Goal: Contribute content: Contribute content

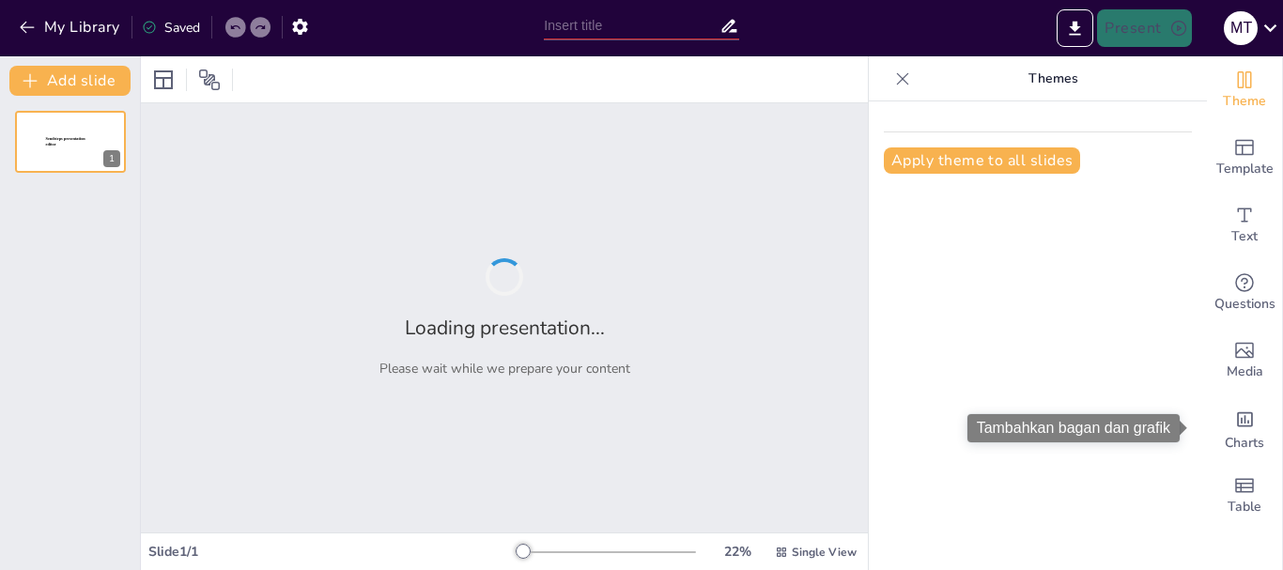
type input "Uang"
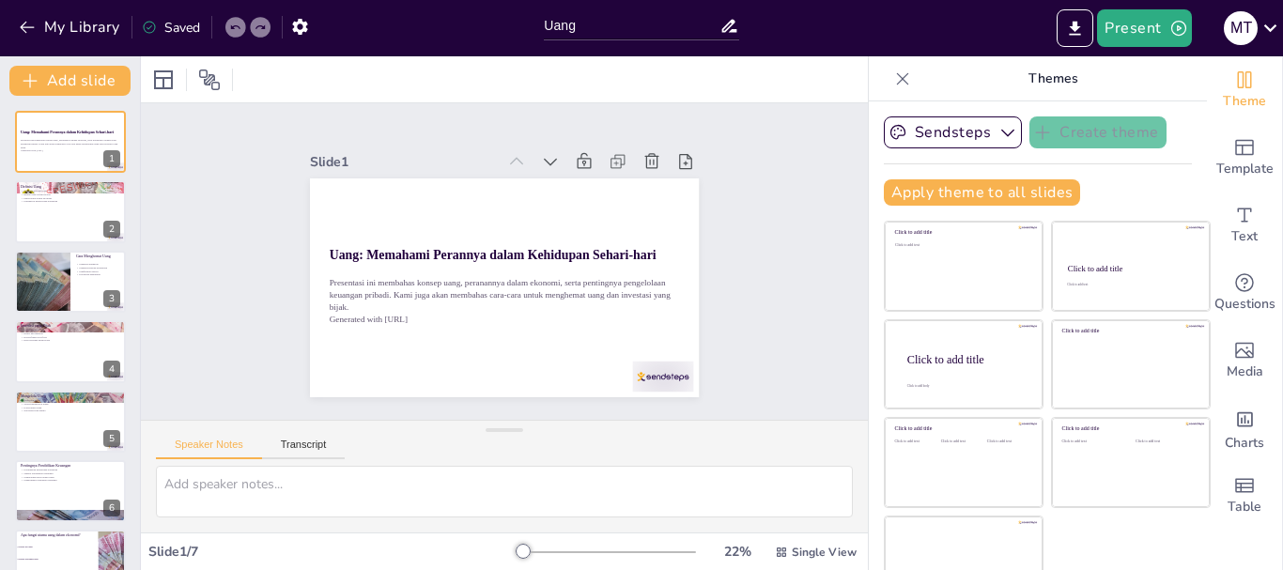
scroll to position [36, 0]
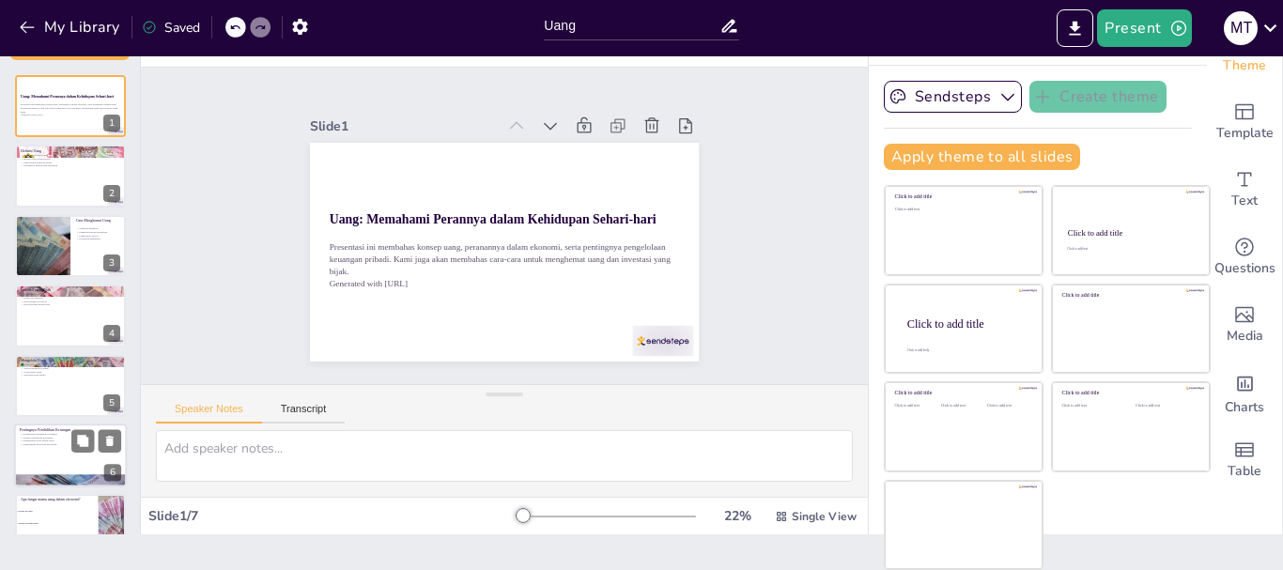
checkbox input "true"
click at [32, 431] on div at bounding box center [70, 456] width 113 height 64
type textarea "Memiliki pendidikan keuangan yang baik memberikan keuntungan dalam membuat kepu…"
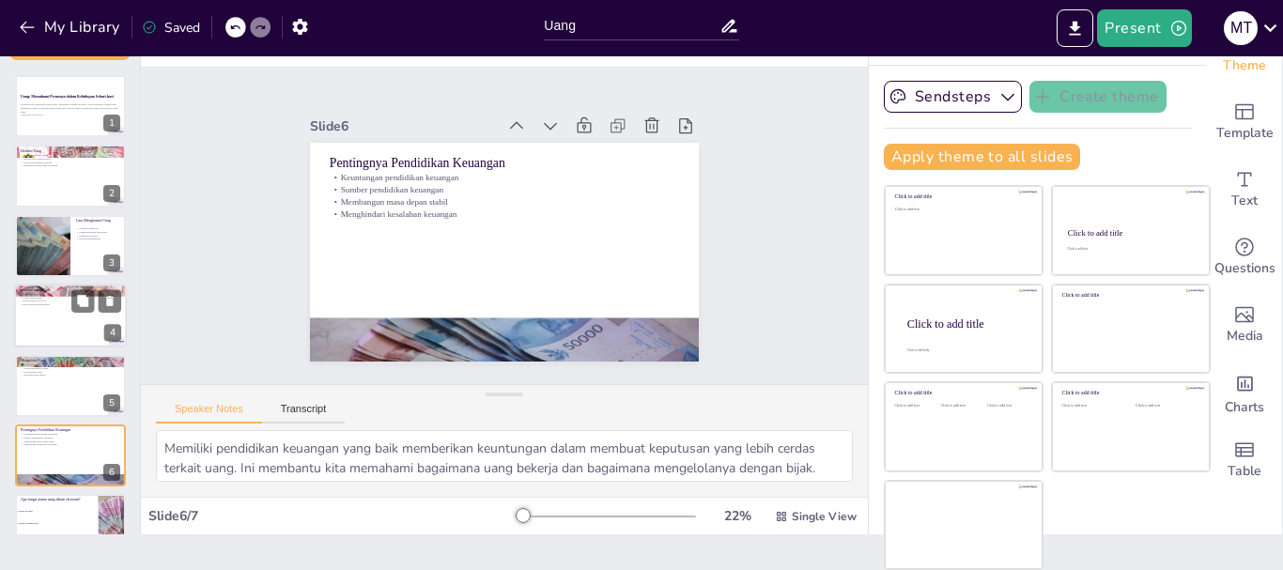
scroll to position [38, 0]
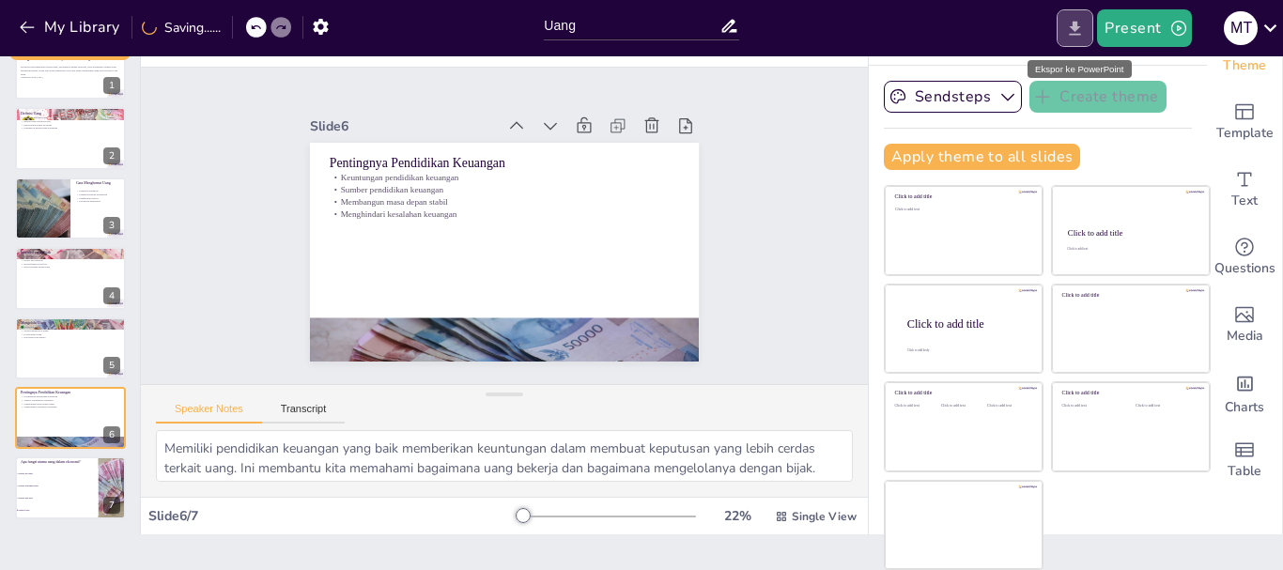
click at [1076, 32] on icon "Export to PowerPoint" at bounding box center [1075, 29] width 20 height 20
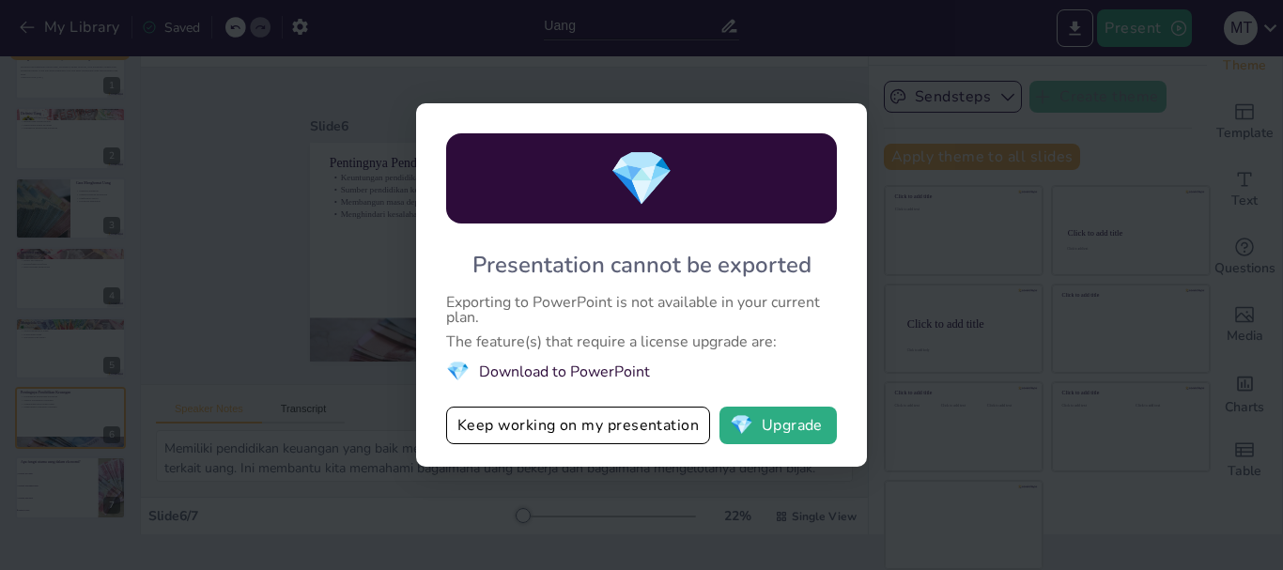
click at [537, 371] on li "💎 Download to PowerPoint" at bounding box center [641, 371] width 391 height 25
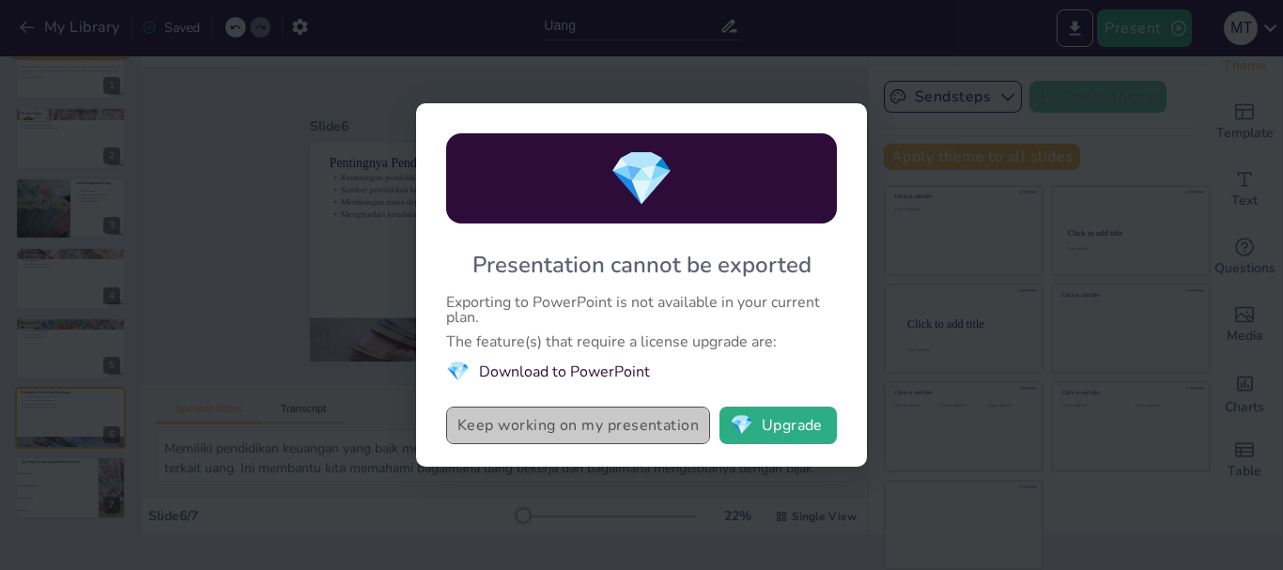
click at [497, 425] on button "Keep working on my presentation" at bounding box center [578, 426] width 264 height 38
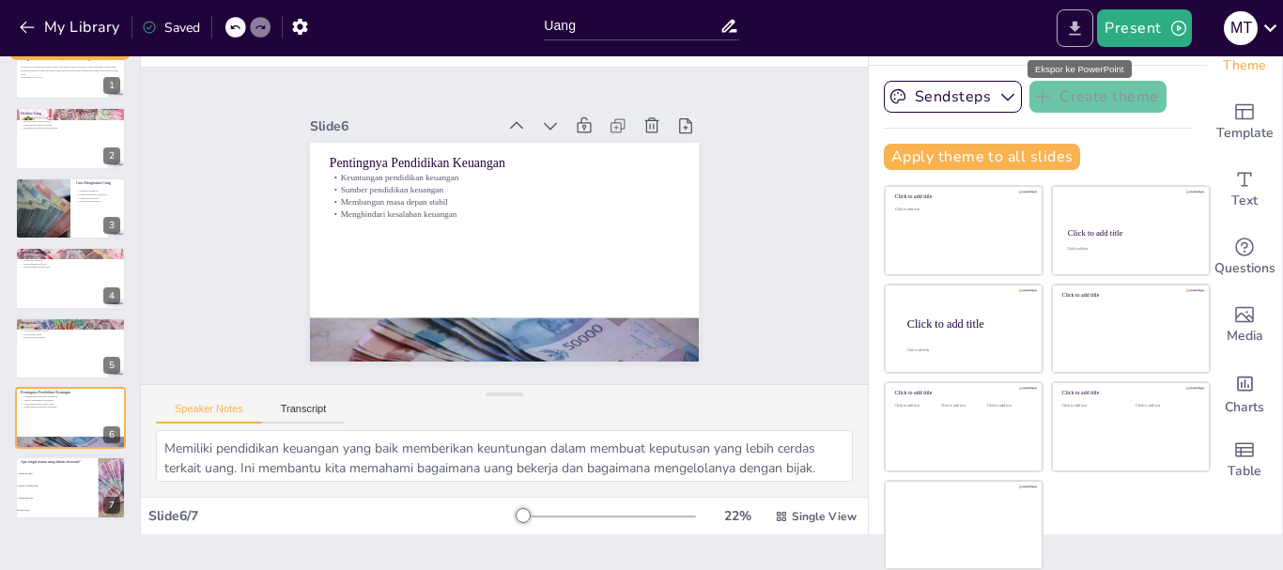
click at [1073, 27] on icon "Export to PowerPoint" at bounding box center [1075, 28] width 11 height 14
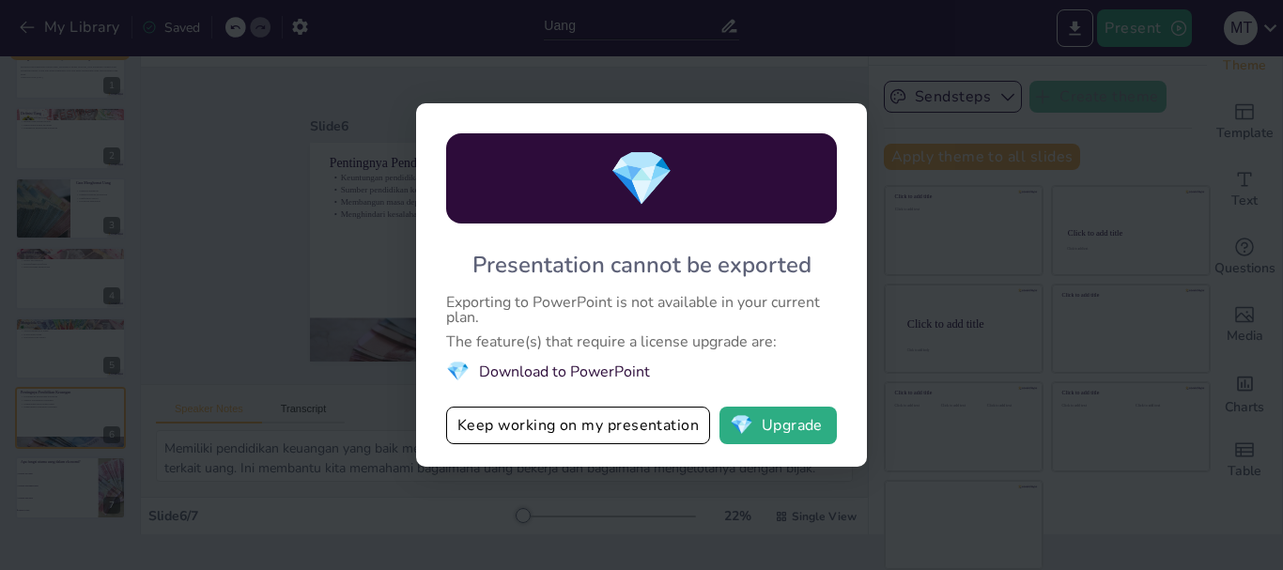
click at [534, 371] on li "💎 Download to PowerPoint" at bounding box center [641, 371] width 391 height 25
click at [571, 433] on button "Keep working on my presentation" at bounding box center [578, 426] width 264 height 38
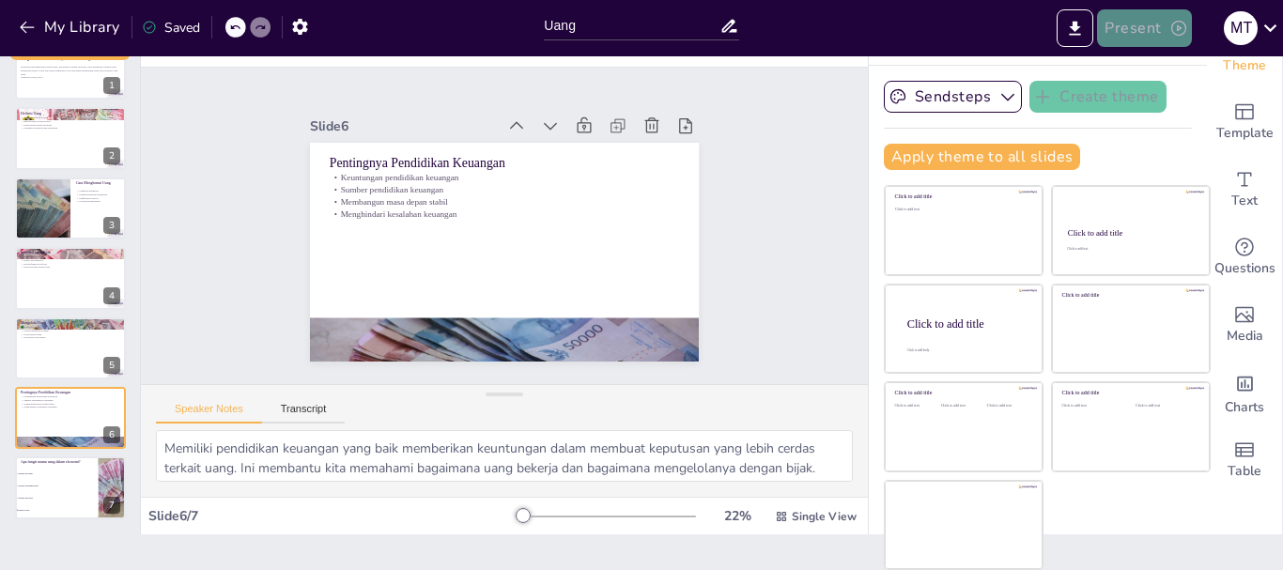
click at [1143, 38] on button "Present" at bounding box center [1144, 28] width 94 height 38
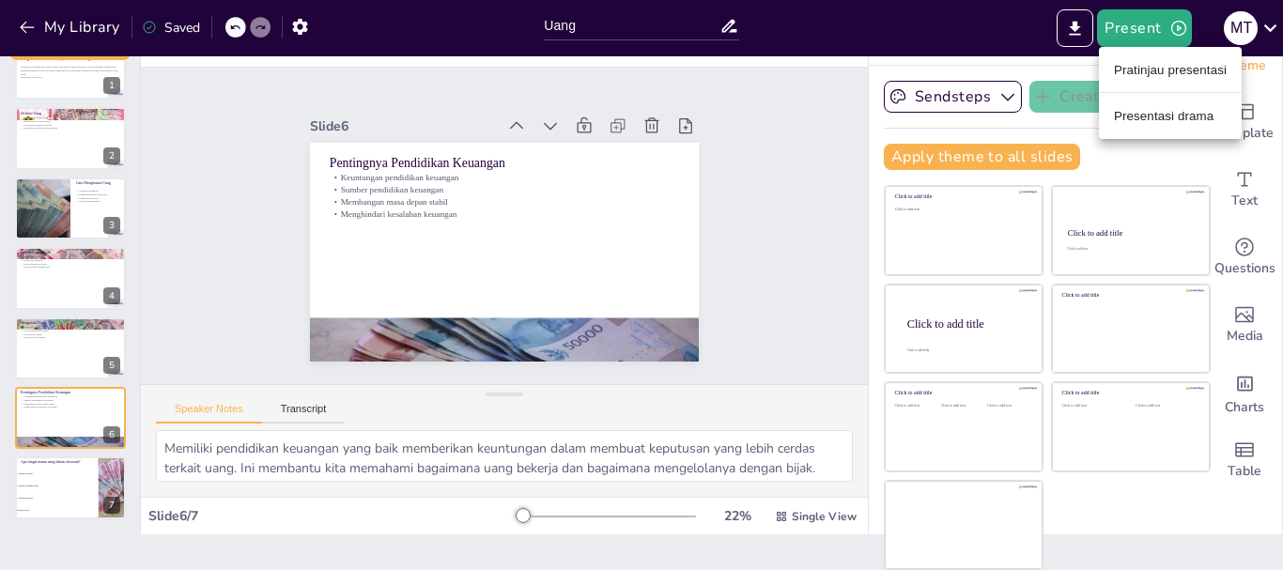
click at [1084, 23] on div at bounding box center [641, 285] width 1283 height 570
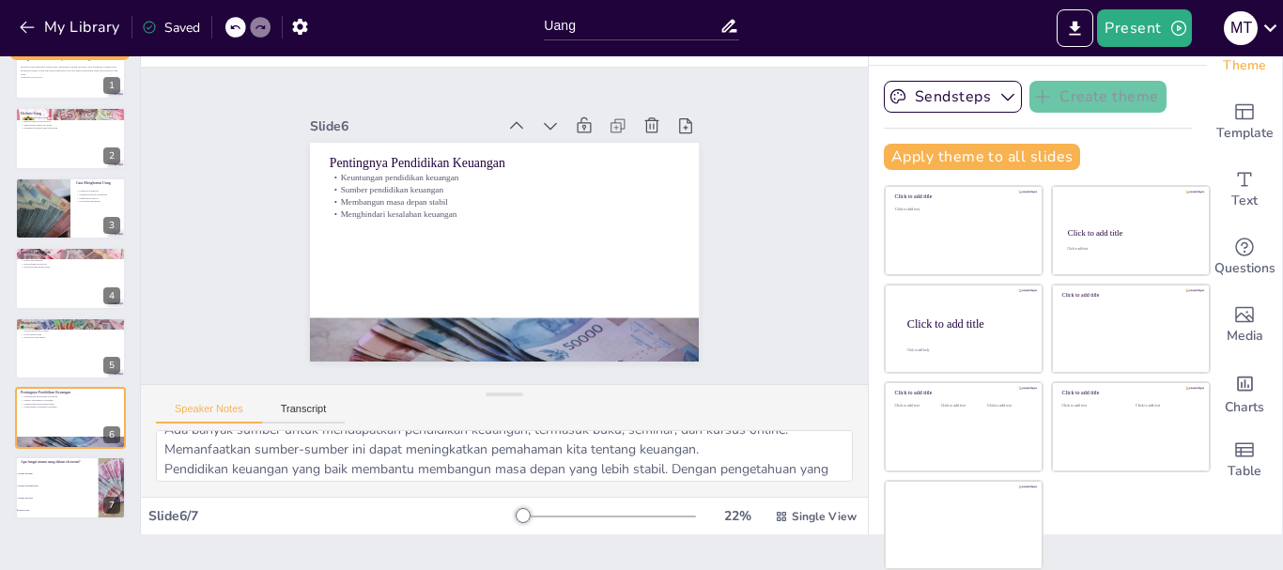
scroll to position [94, 0]
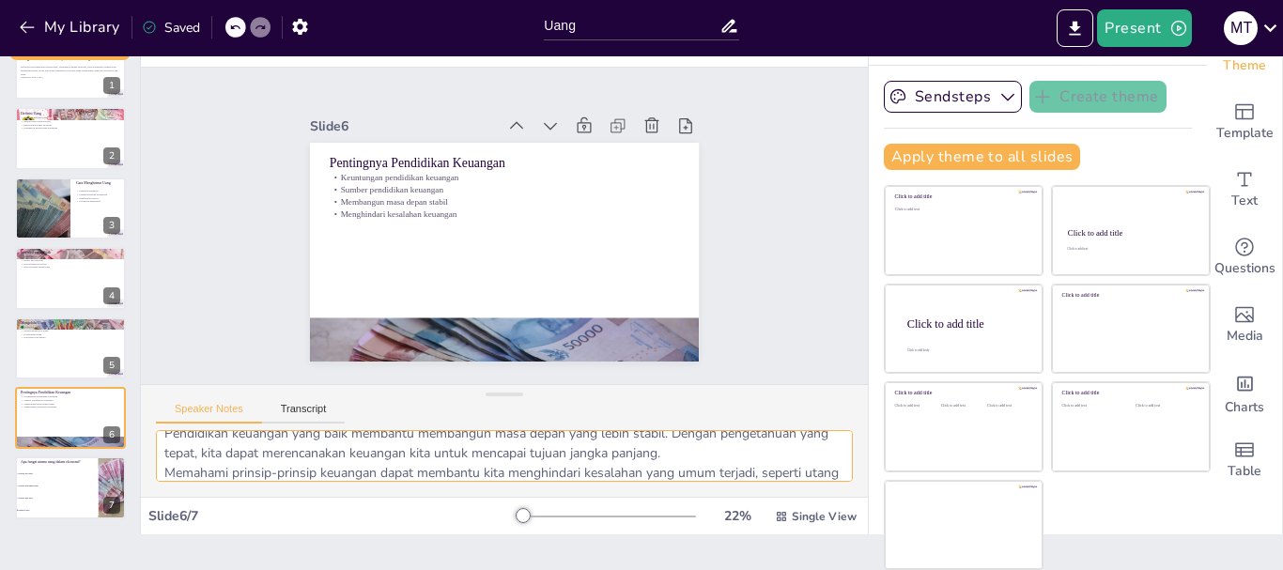
checkbox input "true"
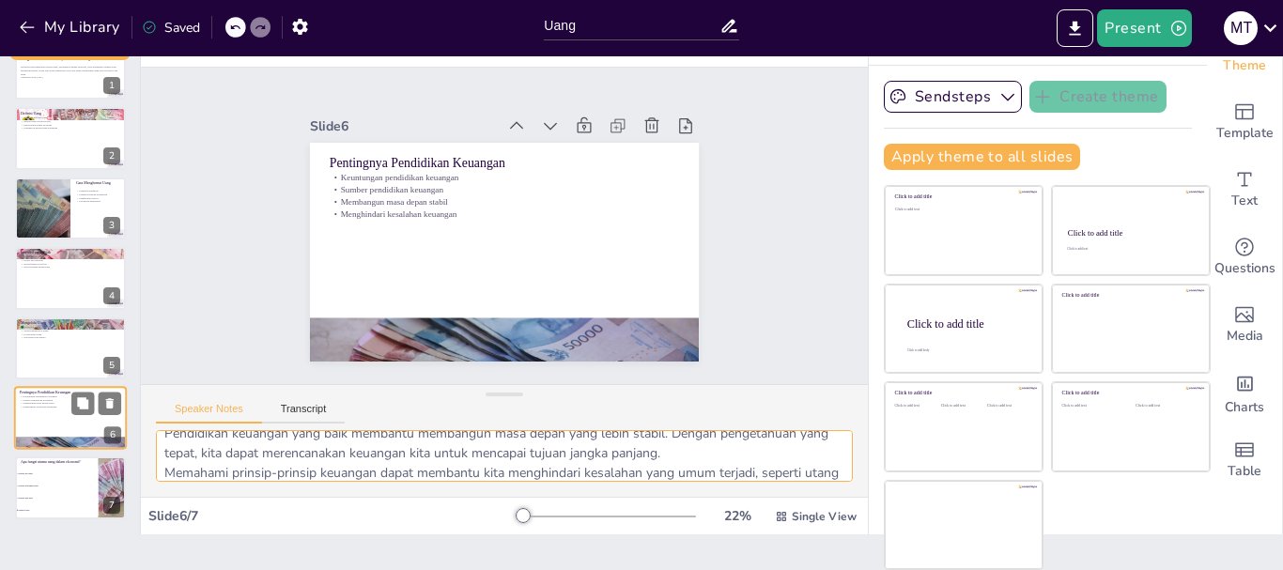
checkbox input "true"
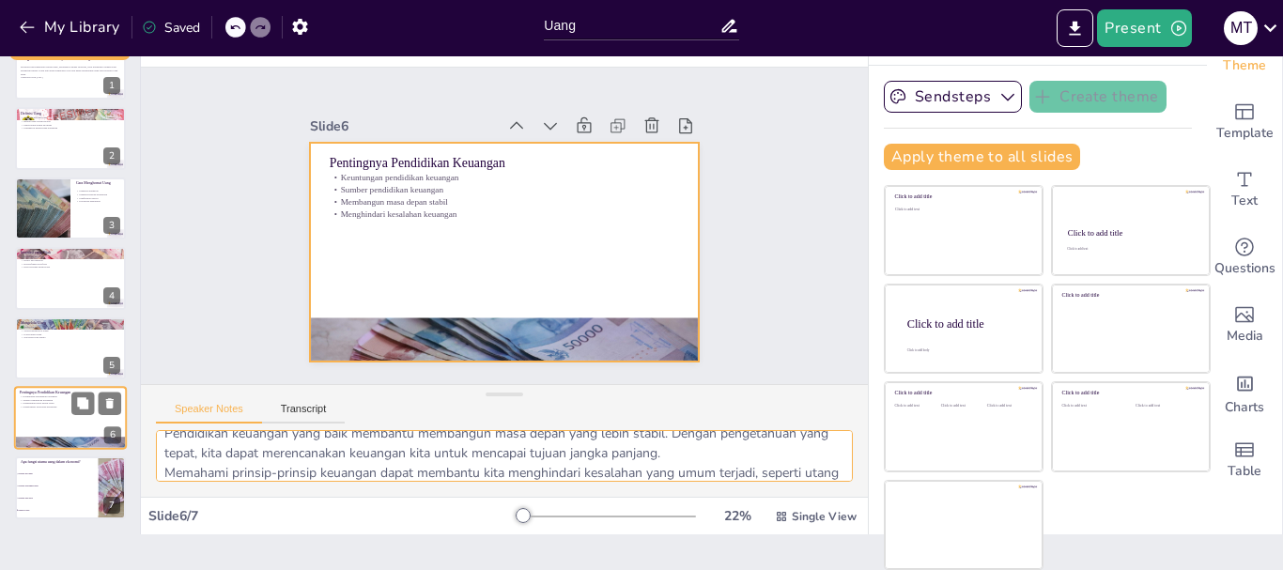
click at [70, 422] on div at bounding box center [70, 418] width 113 height 64
checkbox input "true"
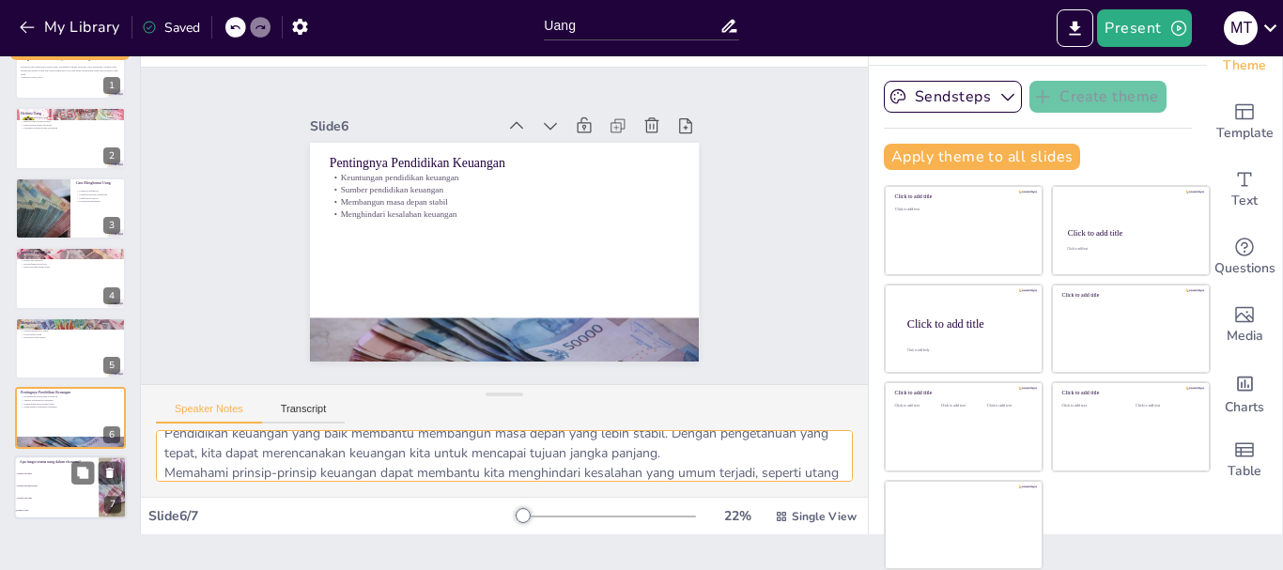
checkbox input "true"
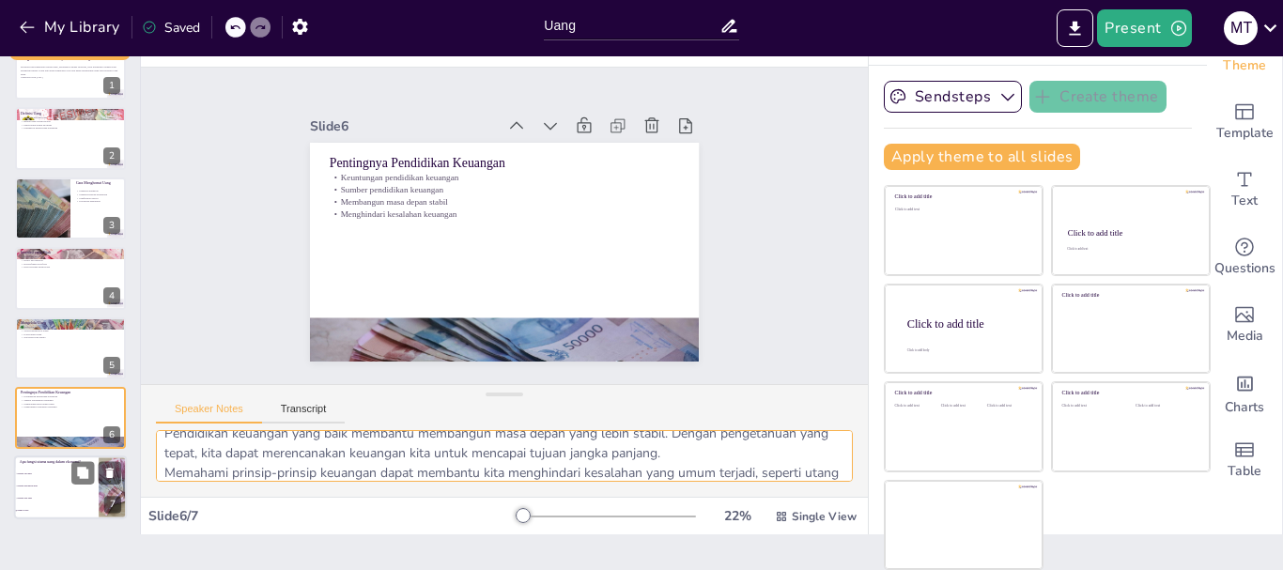
checkbox input "true"
click at [70, 485] on span "Sebagai penyimpan nilai" at bounding box center [57, 486] width 81 height 3
type textarea "Jawaban yang benar adalah "Semua di atas". Uang memiliki tiga fungsi utama dala…"
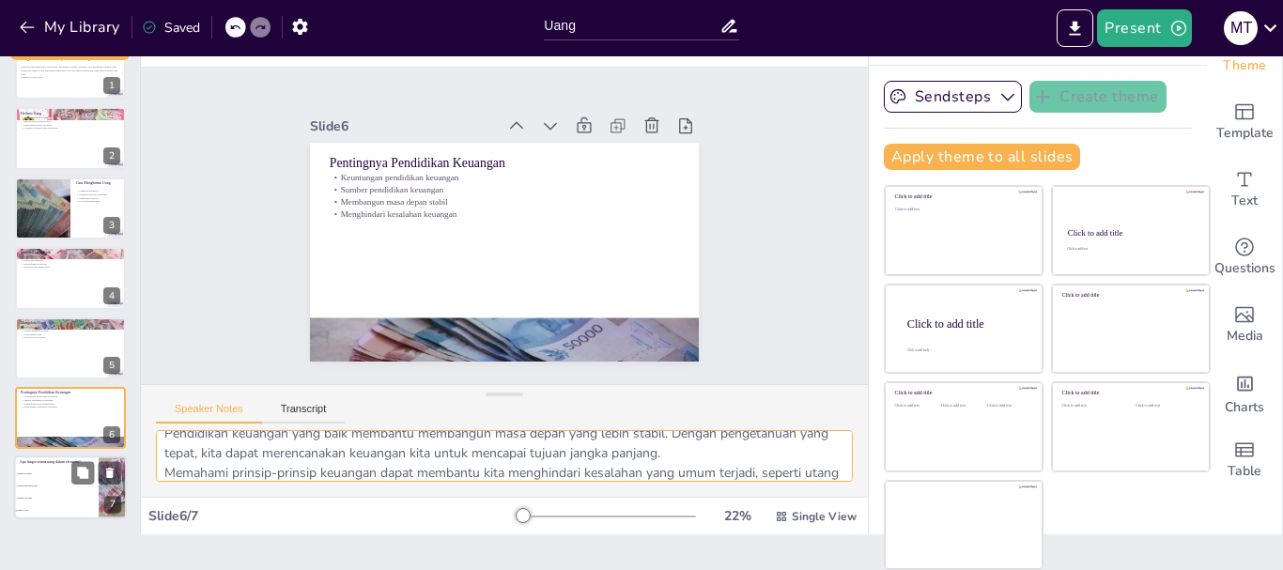
checkbox input "true"
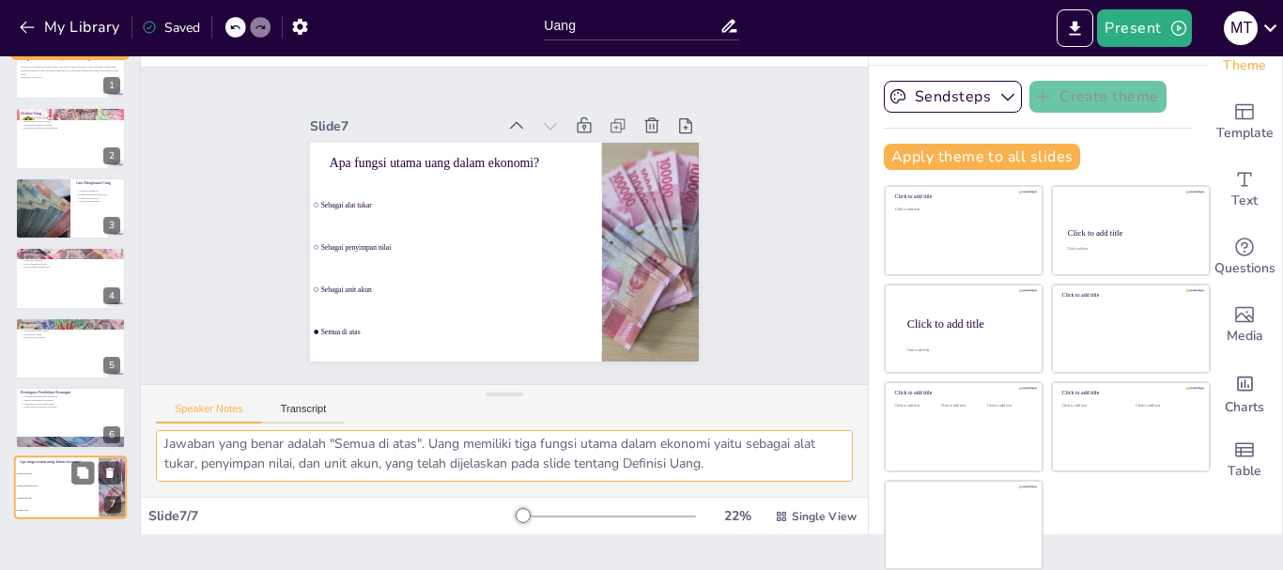
scroll to position [5, 0]
checkbox input "true"
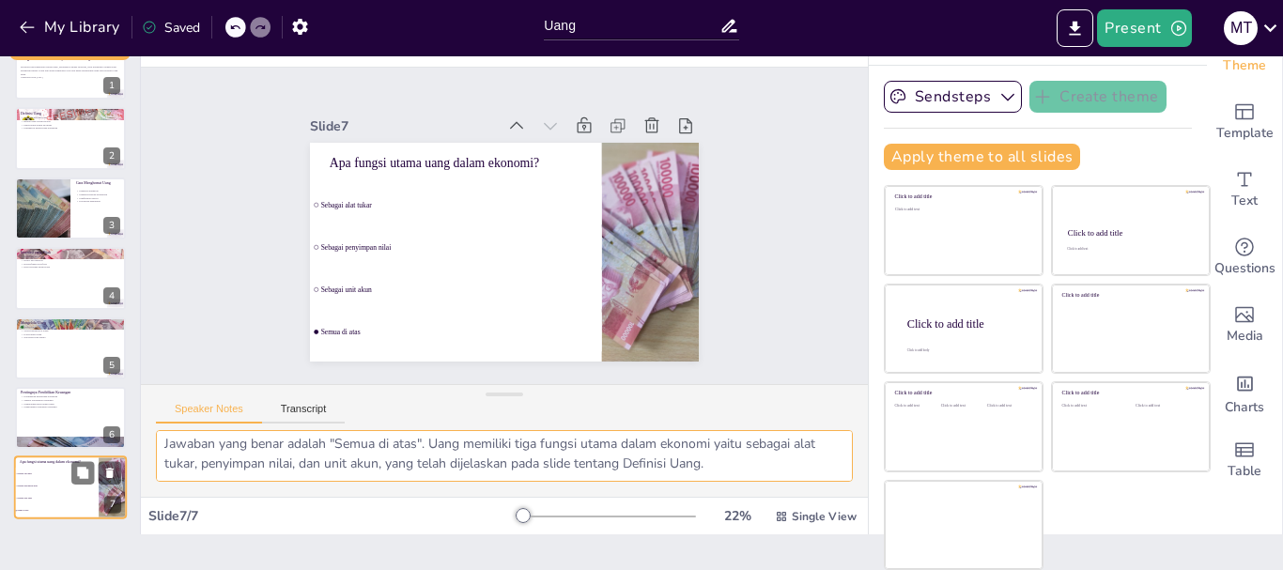
checkbox input "true"
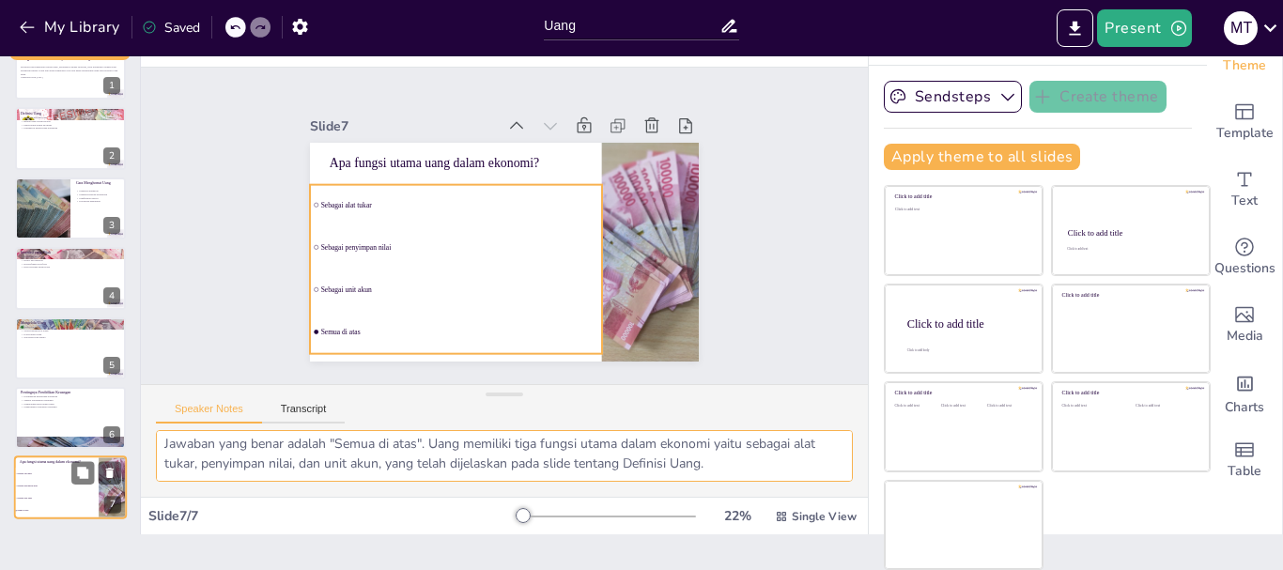
checkbox input "true"
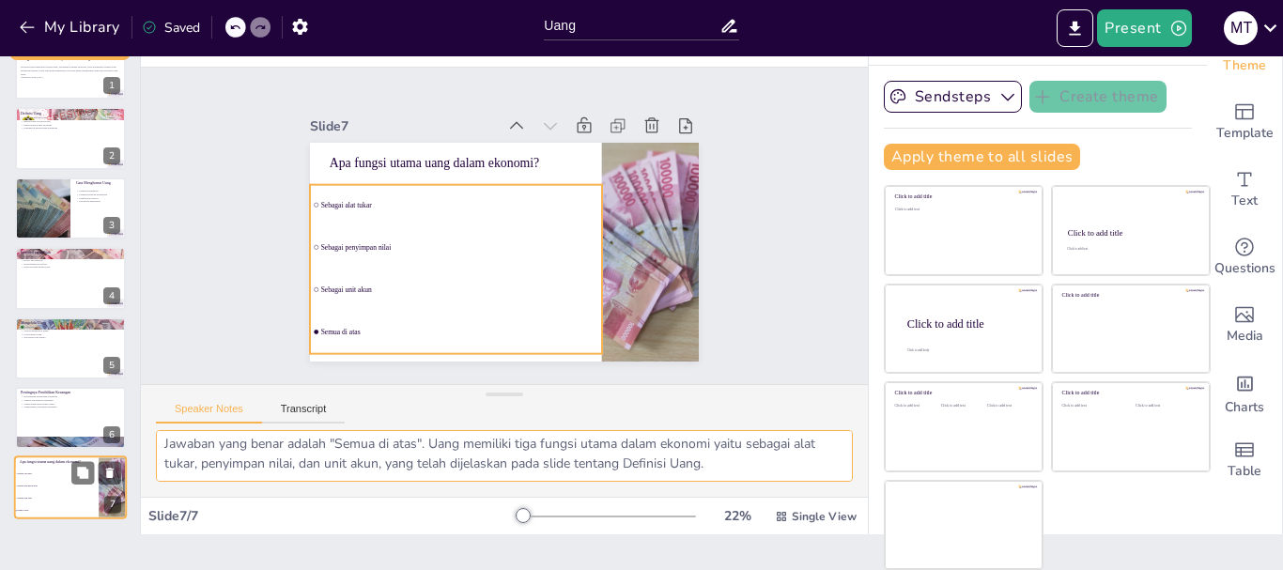
checkbox input "true"
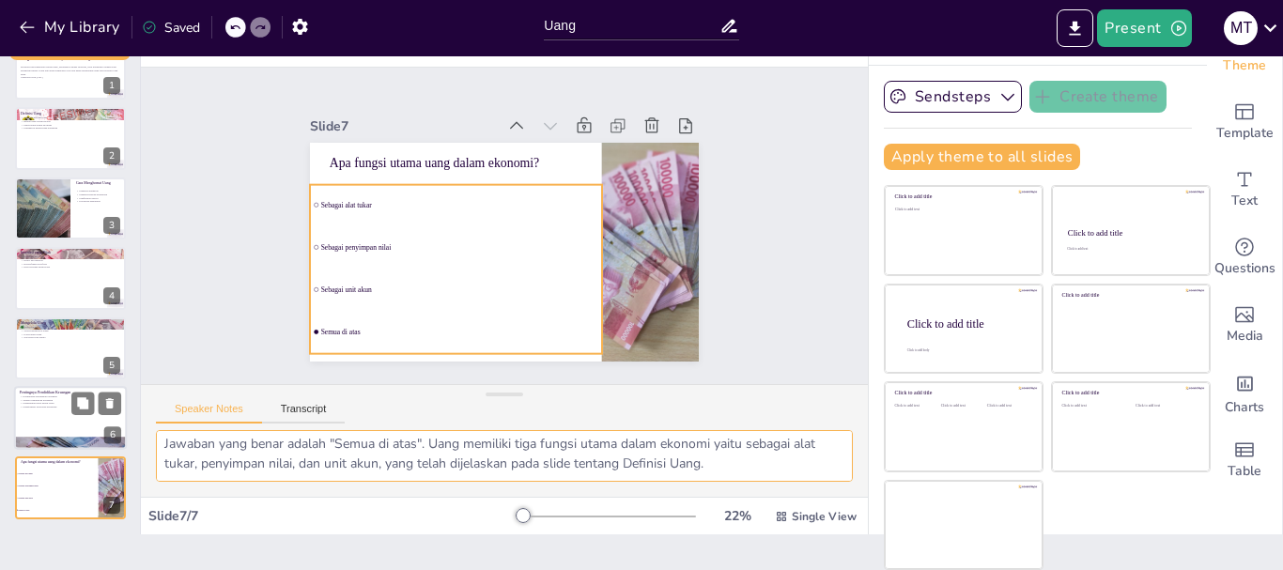
checkbox input "true"
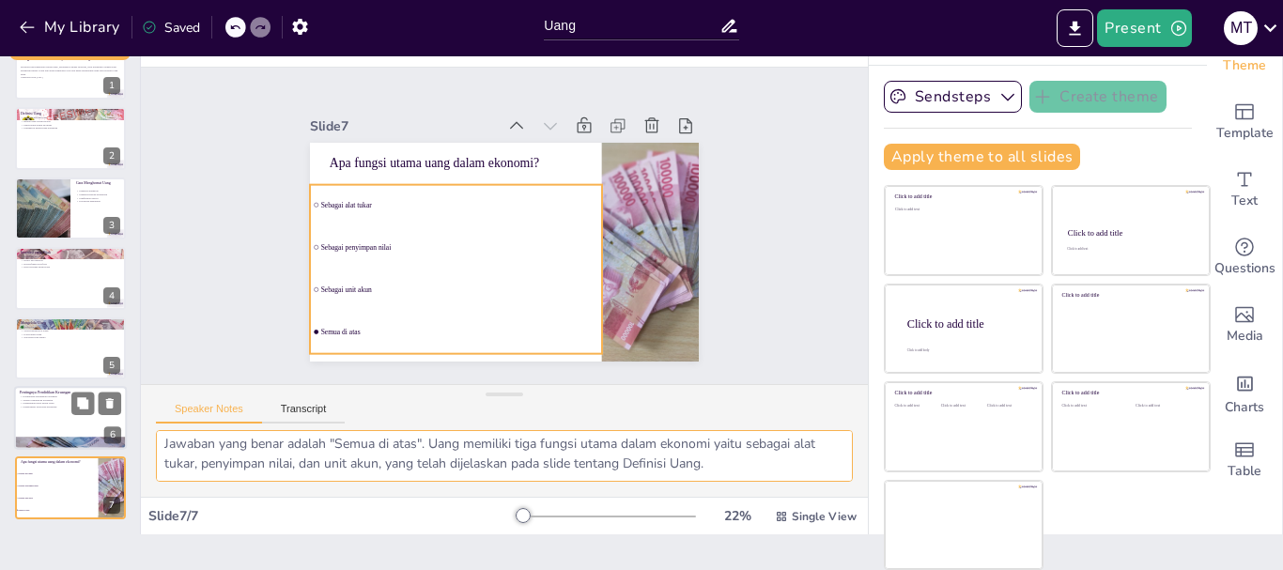
checkbox input "true"
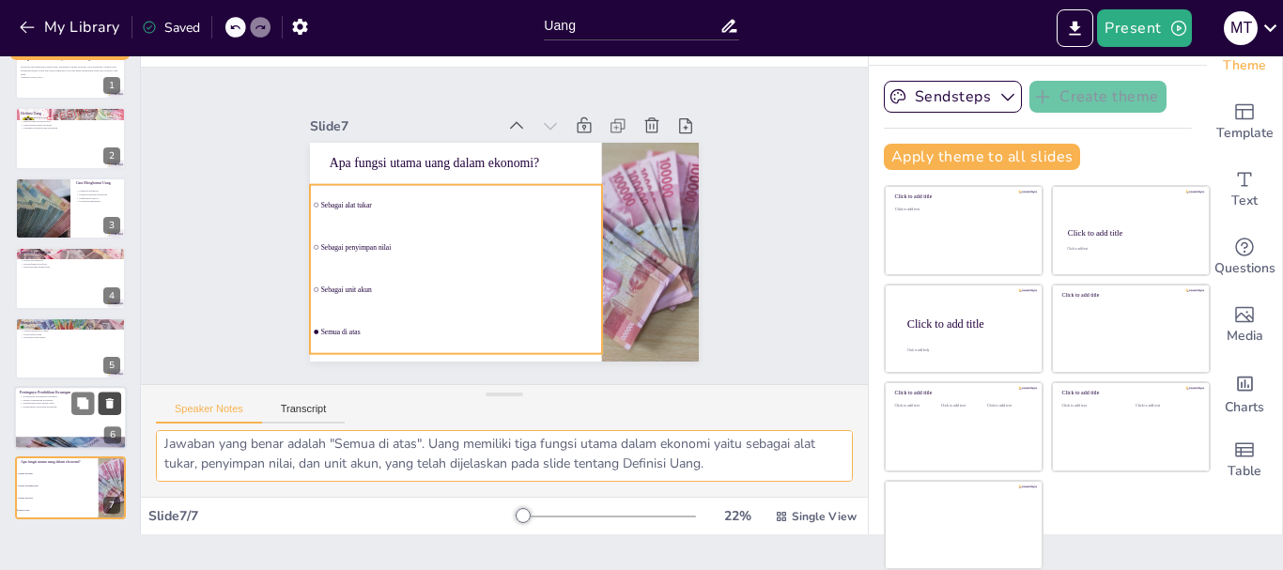
checkbox input "true"
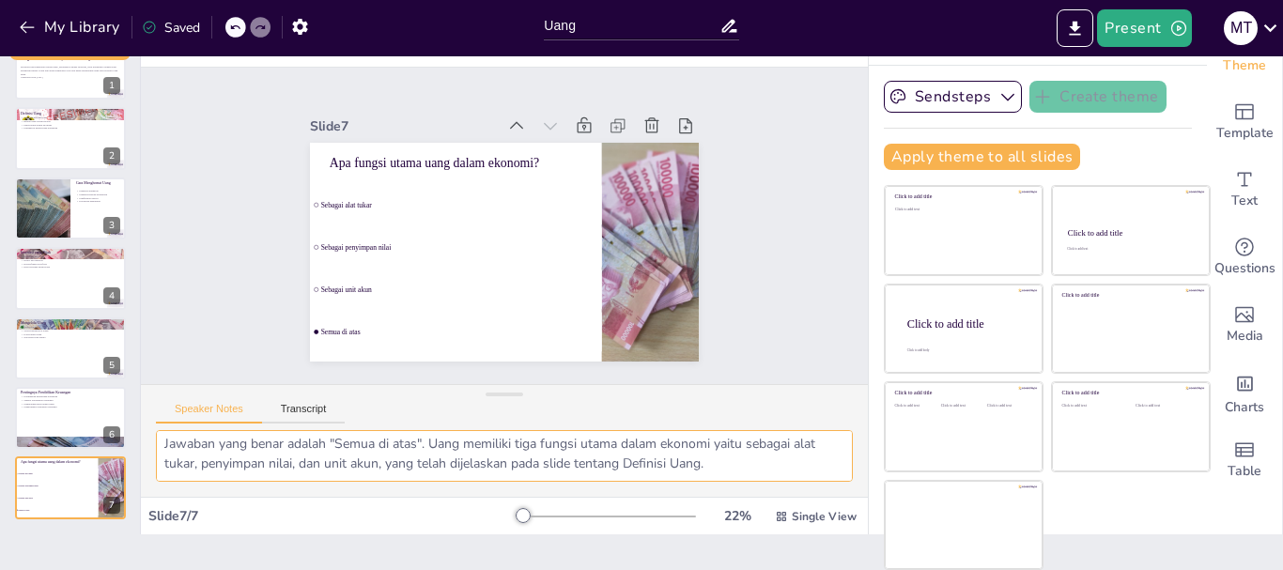
checkbox input "true"
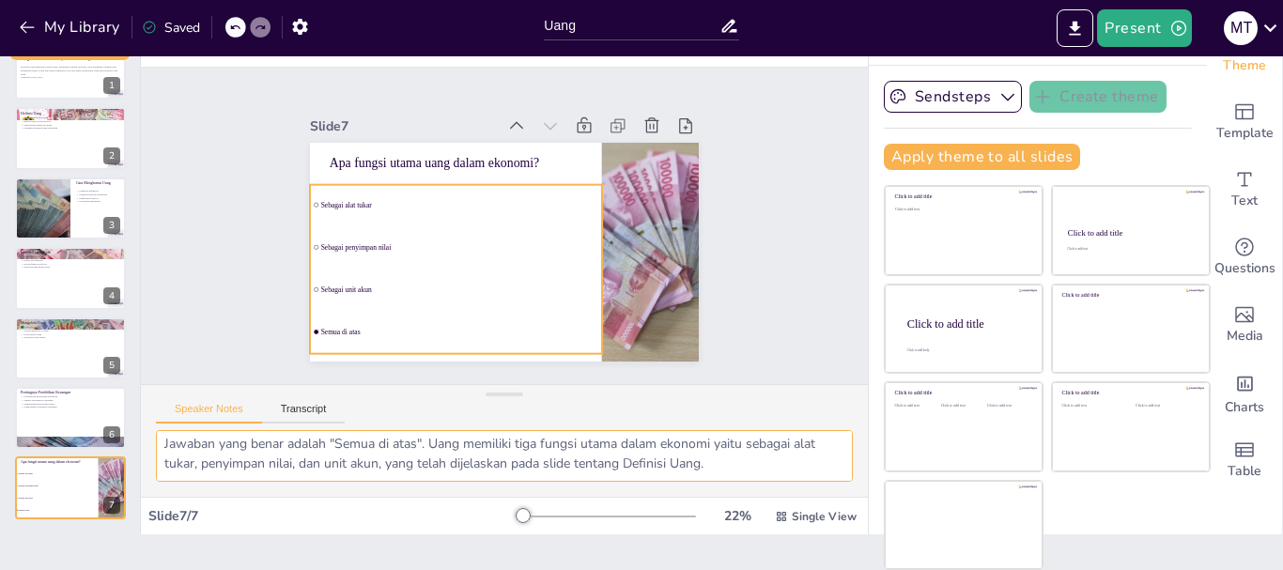
checkbox input "true"
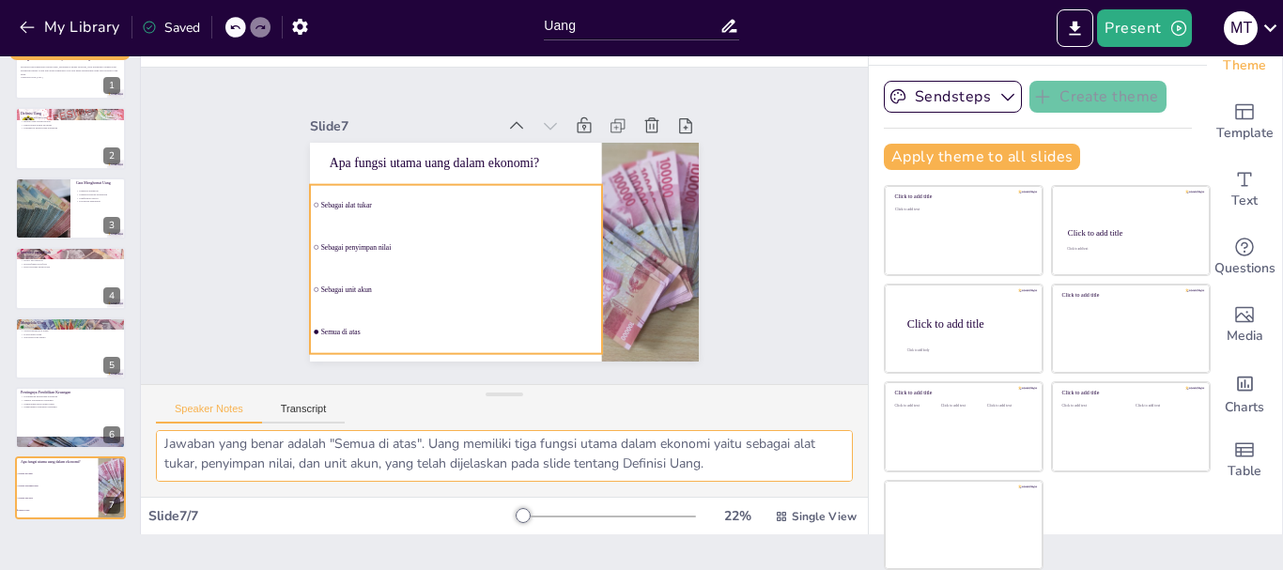
checkbox input "true"
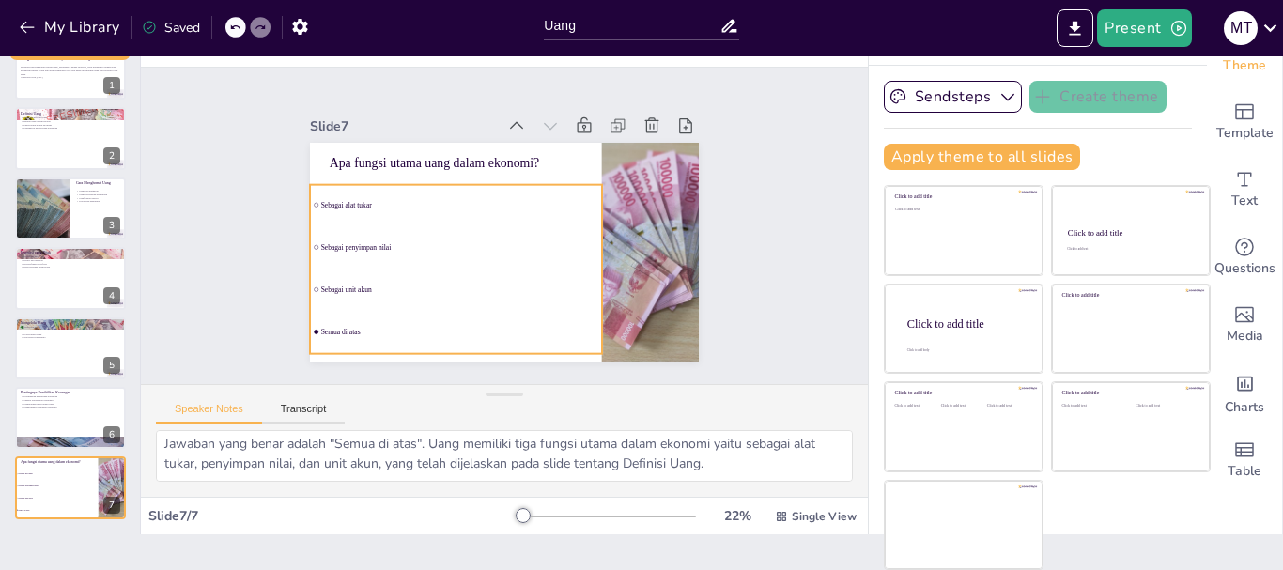
checkbox input "true"
click at [393, 223] on ul "Sebagai alat tukar Sebagai penyimpan nilai Sebagai unit akun Semua di atas" at bounding box center [452, 263] width 308 height 198
checkbox input "true"
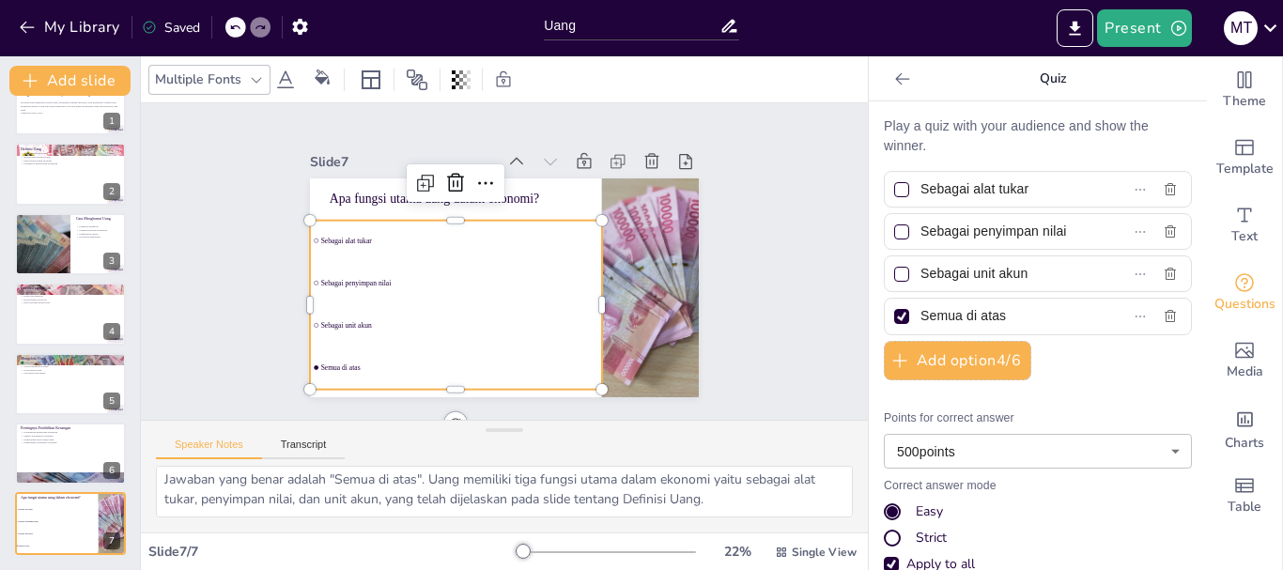
checkbox input "true"
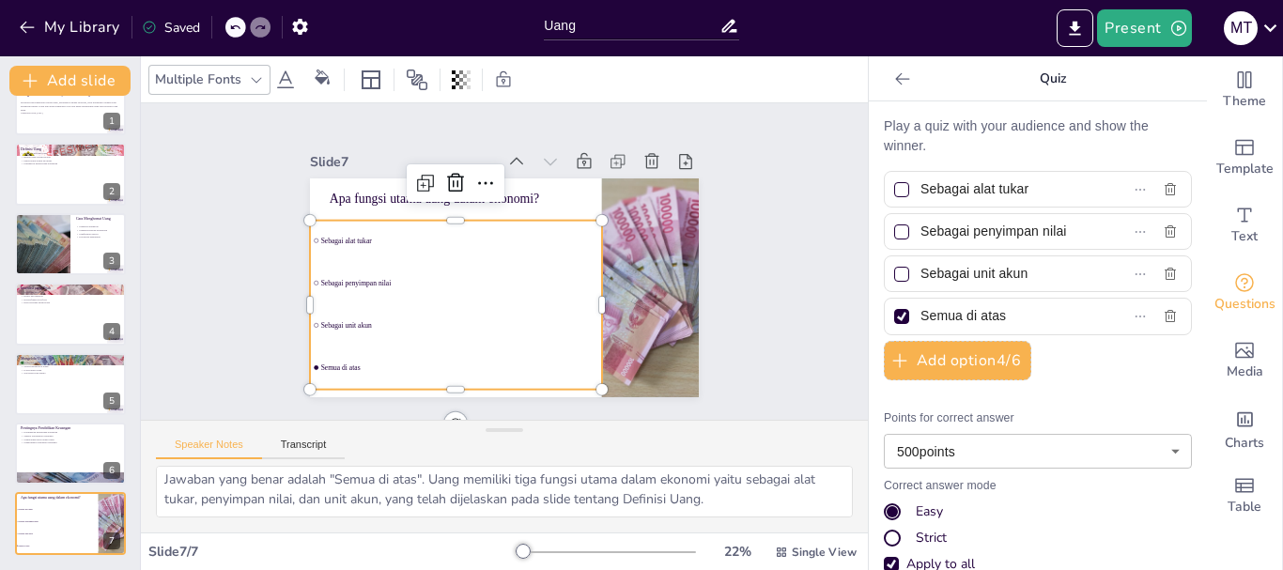
checkbox input "true"
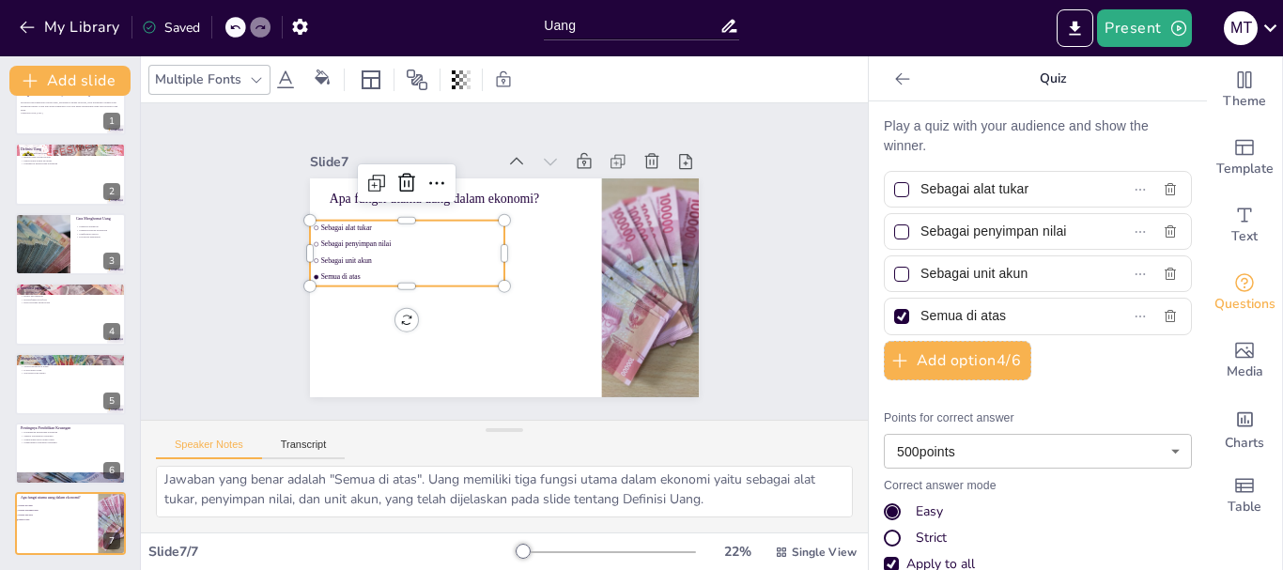
click at [26, 349] on div "Uang: Memahami Perannya dalam Kehidupan Sehari-hari Presentasi ini membahas kon…" at bounding box center [70, 314] width 140 height 482
checkbox input "true"
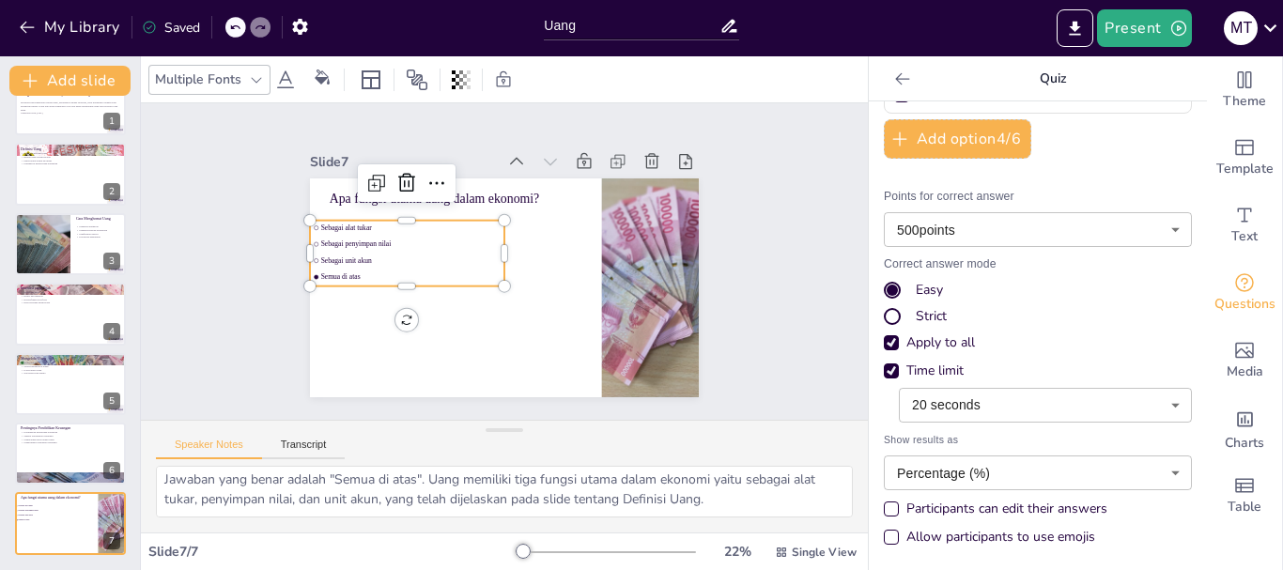
scroll to position [223, 0]
checkbox input "true"
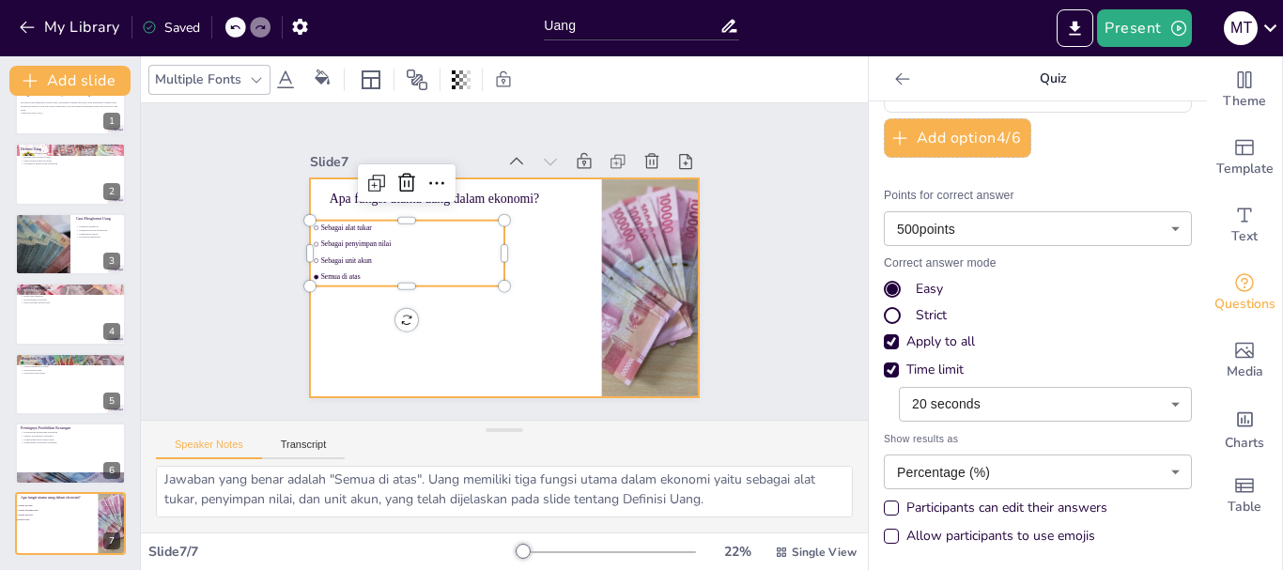
checkbox input "true"
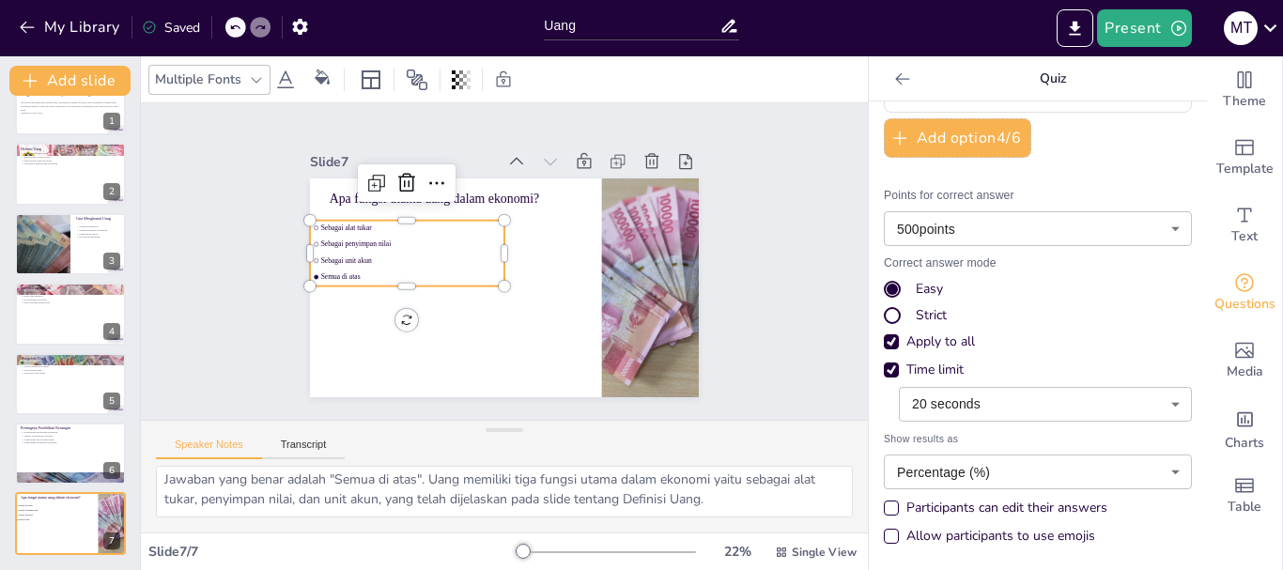
checkbox input "true"
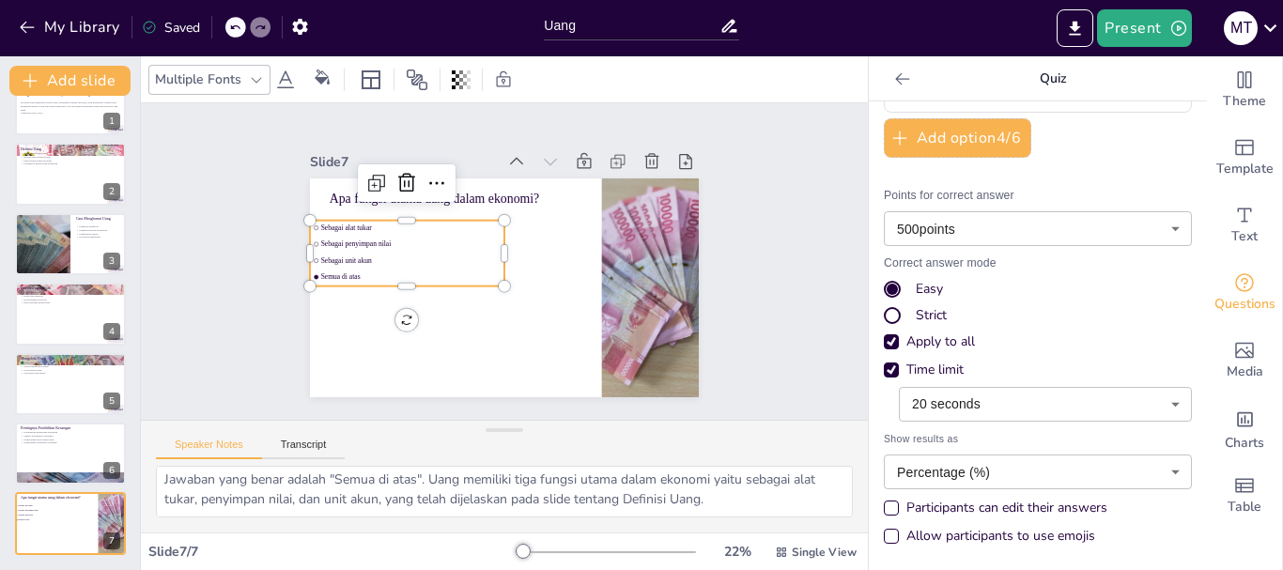
checkbox input "true"
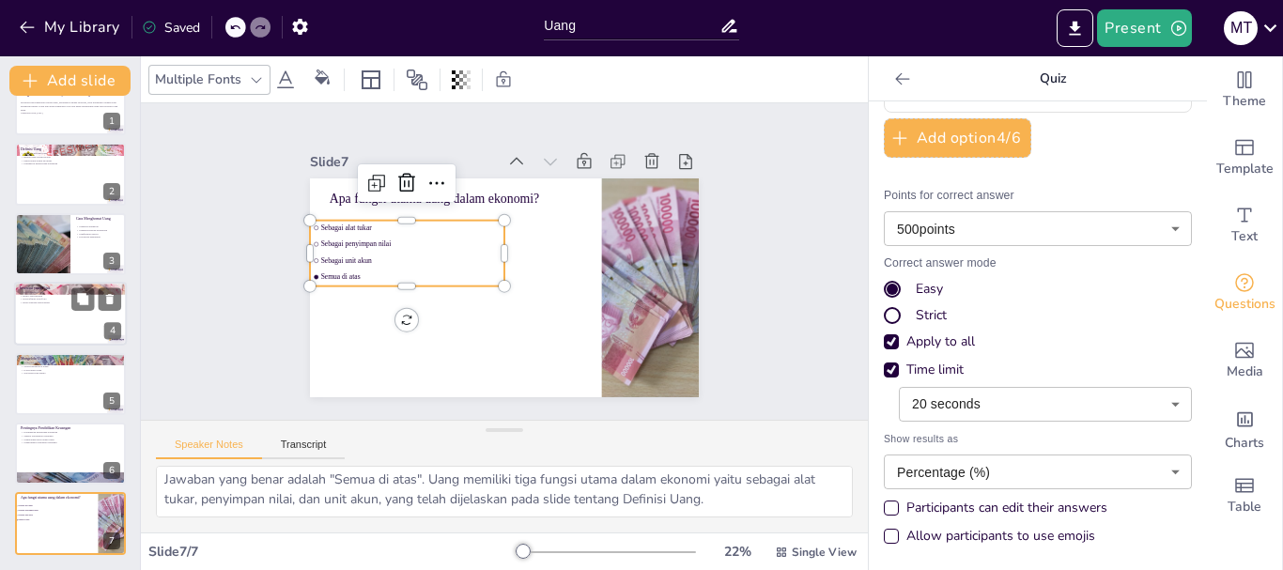
checkbox input "true"
click at [74, 284] on div at bounding box center [70, 289] width 113 height 76
type textarea "Mengenal berbagai jenis investasi seperti saham, obligasi, dan real estate sang…"
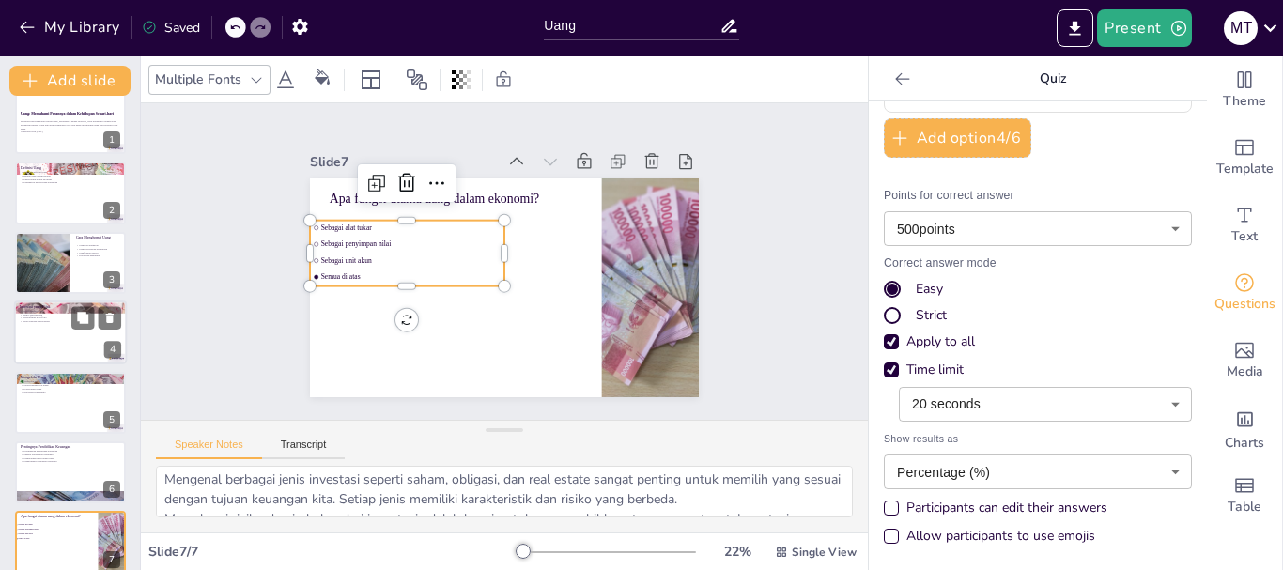
scroll to position [94, 0]
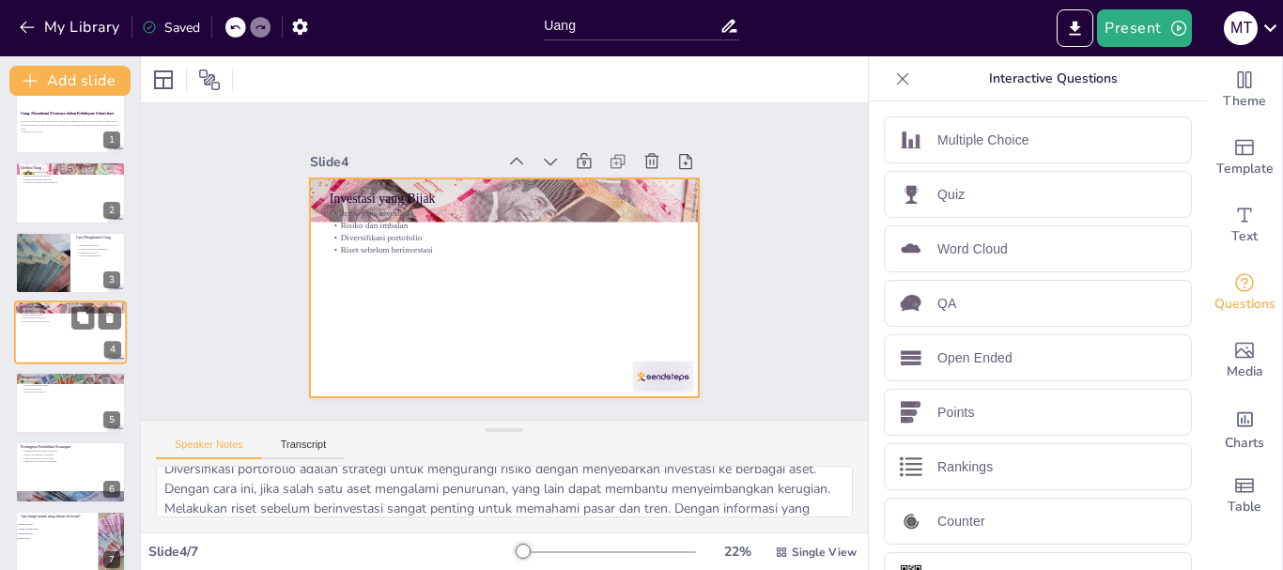
click at [25, 327] on div at bounding box center [70, 332] width 113 height 64
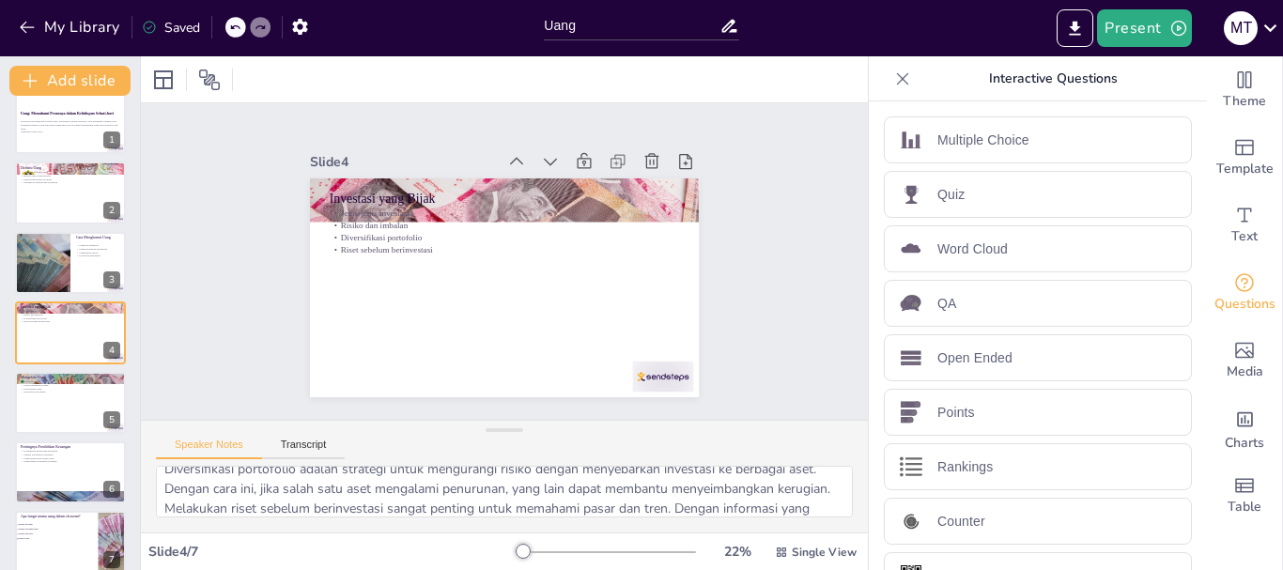
checkbox input "true"
